Goal: Check status

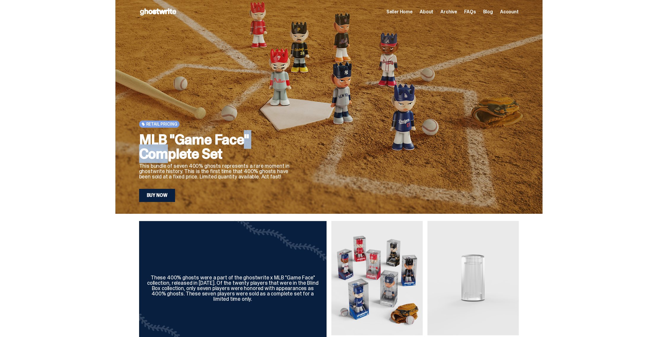
drag, startPoint x: 169, startPoint y: 143, endPoint x: 194, endPoint y: 149, distance: 25.3
click at [186, 147] on h2 "MLB "Game Face" Complete Set" at bounding box center [216, 146] width 154 height 28
click at [194, 149] on h2 "MLB "Game Face" Complete Set" at bounding box center [216, 146] width 154 height 28
click at [404, 12] on span "Seller Home" at bounding box center [400, 11] width 26 height 5
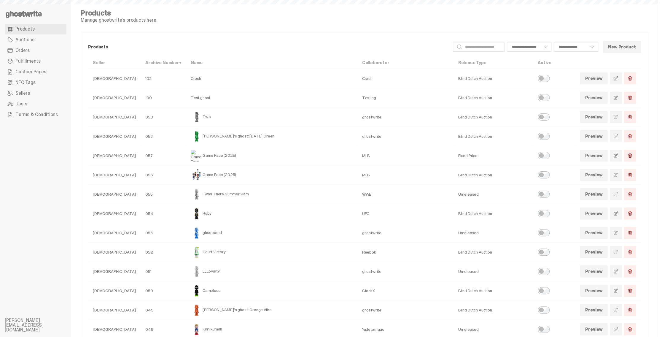
click at [35, 50] on link "Orders" at bounding box center [36, 50] width 62 height 11
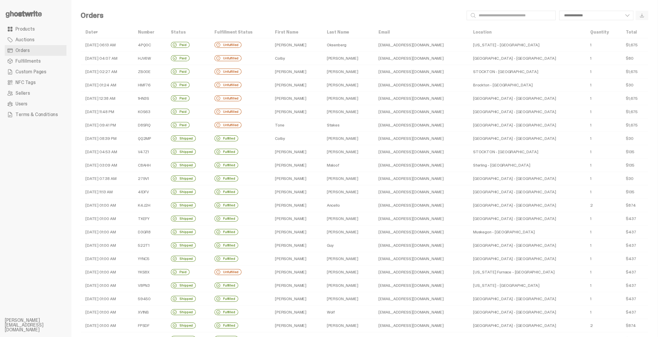
click at [103, 46] on td "[DATE] 06:13 AM" at bounding box center [107, 44] width 53 height 13
